Goal: Task Accomplishment & Management: Use online tool/utility

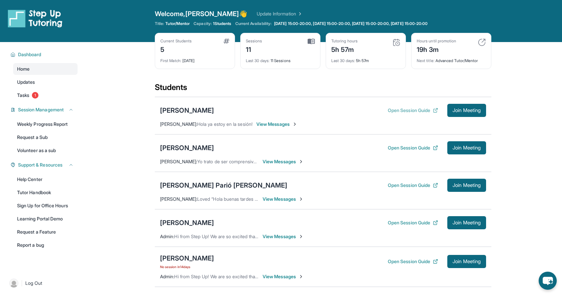
click at [420, 110] on button "Open Session Guide" at bounding box center [413, 110] width 50 height 7
click at [457, 111] on span "Join Meeting" at bounding box center [467, 110] width 28 height 4
click at [197, 187] on div "[PERSON_NAME] Parió [PERSON_NAME]" at bounding box center [223, 185] width 127 height 9
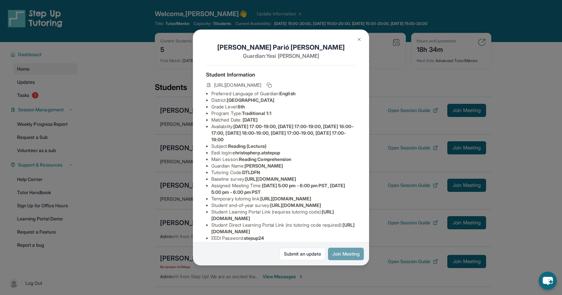
click at [340, 253] on button "Join Meeting" at bounding box center [346, 254] width 36 height 12
